Goal: Find contact information: Find contact information

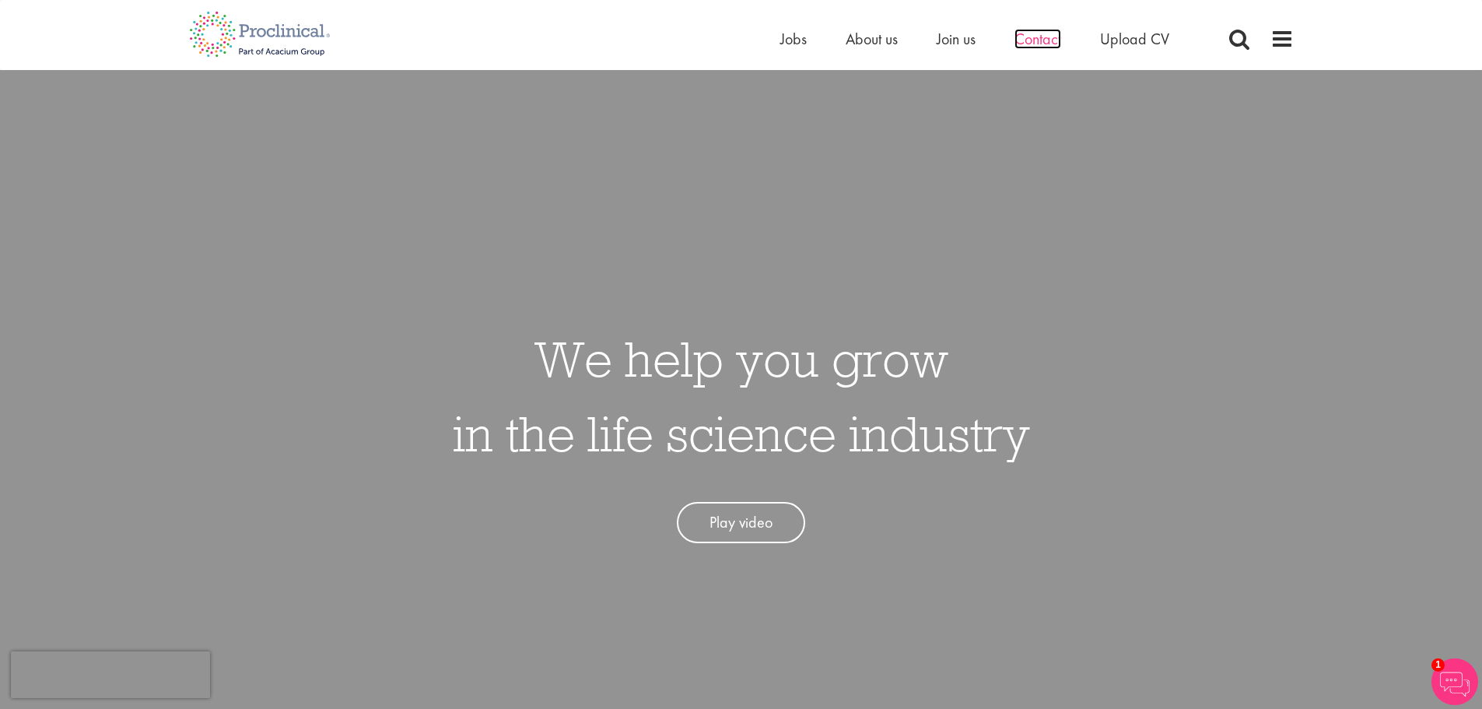
click at [1053, 43] on span "Contact" at bounding box center [1037, 39] width 47 height 20
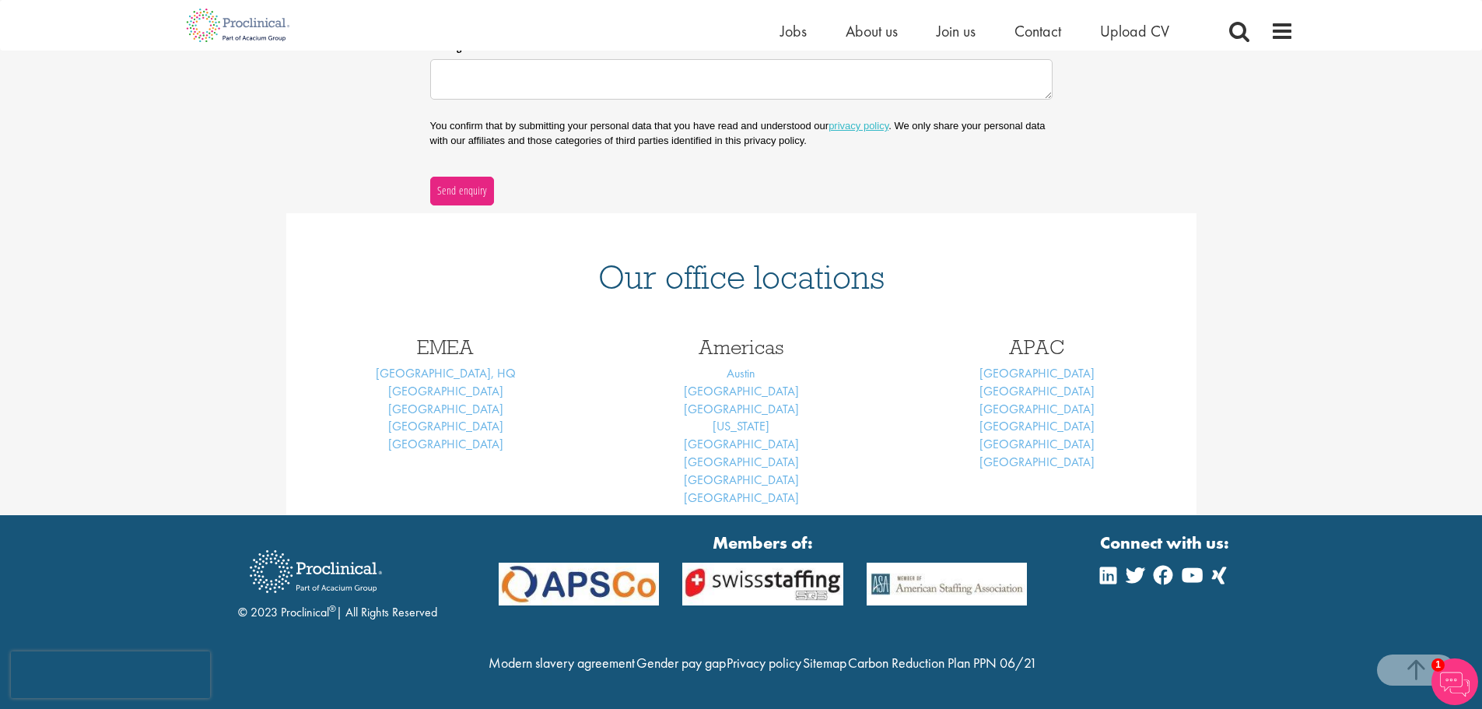
scroll to position [515, 0]
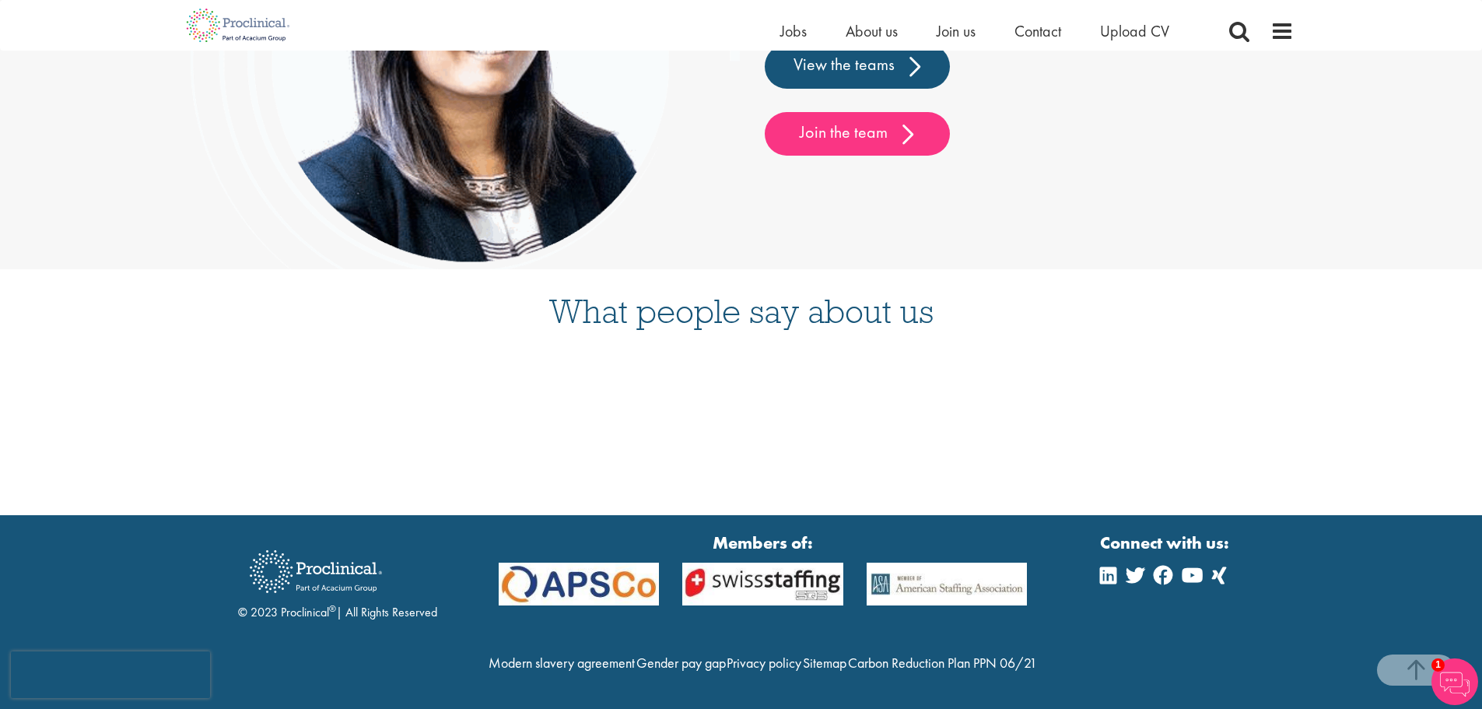
scroll to position [4157, 0]
